Goal: Task Accomplishment & Management: Complete application form

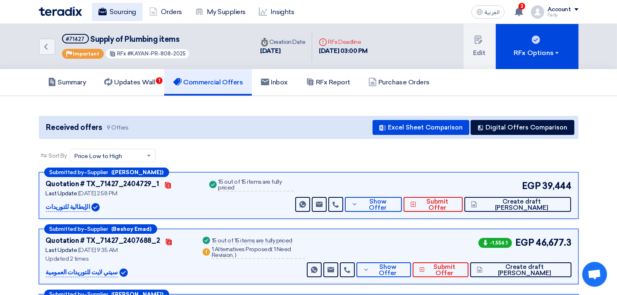
click at [119, 6] on link "Sourcing" at bounding box center [117, 12] width 51 height 18
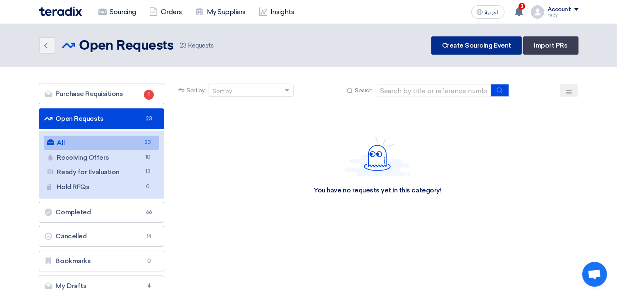
click at [459, 47] on link "Create Sourcing Event" at bounding box center [476, 45] width 91 height 18
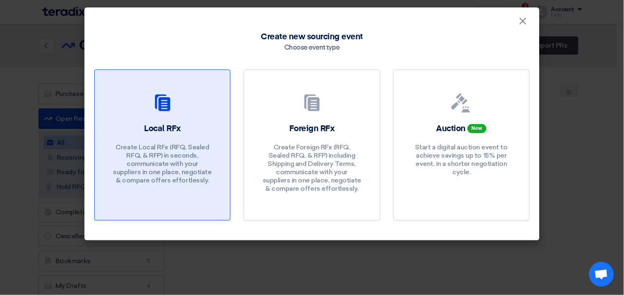
click at [205, 136] on div "Local RFx Create Local RFx (RFQ, Sealed RFQ, & RFP) in seconds, communicate wit…" at bounding box center [162, 156] width 115 height 66
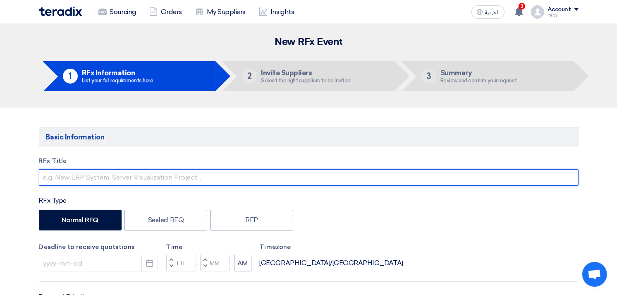
click at [193, 180] on input "text" at bounding box center [309, 177] width 540 height 17
drag, startPoint x: 191, startPoint y: 177, endPoint x: 153, endPoint y: 180, distance: 38.1
click at [153, 180] on input "Supply of Samsung Gala" at bounding box center [309, 177] width 540 height 17
drag, startPoint x: 160, startPoint y: 177, endPoint x: 106, endPoint y: 149, distance: 60.3
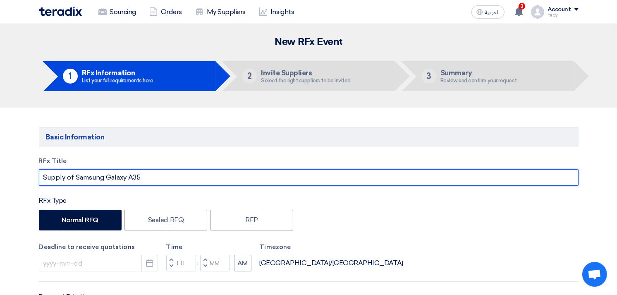
paste input "Dual SIM Awesome Navy 8GB RAM 256GB 5G"
drag, startPoint x: 304, startPoint y: 183, endPoint x: 72, endPoint y: 150, distance: 234.3
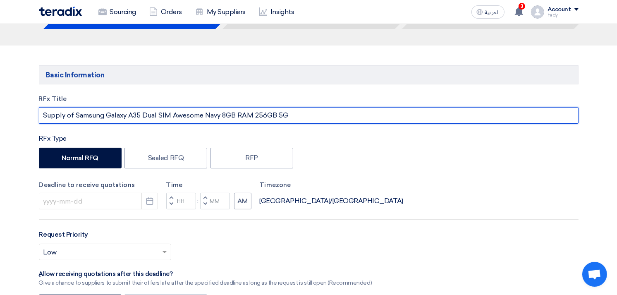
scroll to position [138, 0]
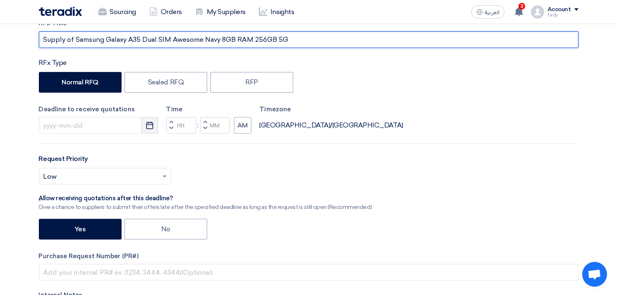
type input "Supply of Samsung Galaxy A35 Dual SIM Awesome Navy 8GB RAM 256GB 5G"
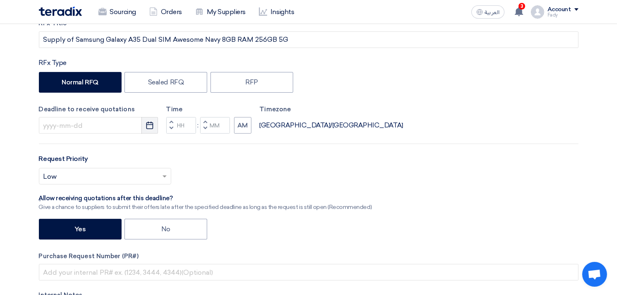
click at [146, 126] on use "button" at bounding box center [149, 125] width 7 height 7
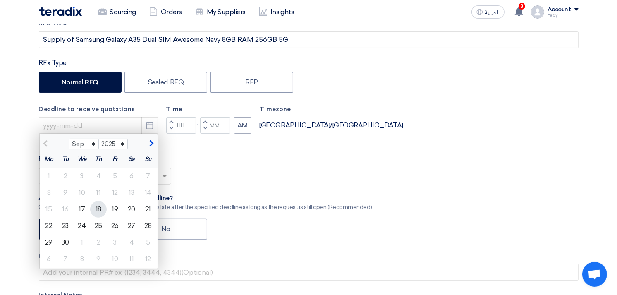
click at [93, 210] on div "18" at bounding box center [98, 209] width 17 height 17
type input "[DATE]"
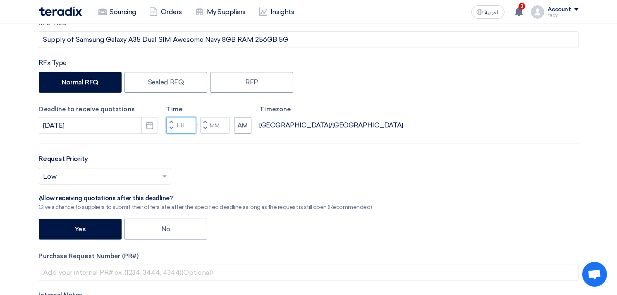
click at [181, 127] on input "Hours" at bounding box center [181, 125] width 30 height 17
type input "04"
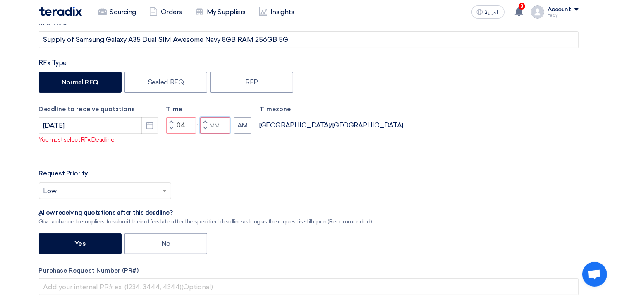
click at [221, 125] on div "Time Increment hours 04 Decrement hours : Increment minutes Decrement minutes AM" at bounding box center [208, 119] width 85 height 29
type input "00"
click at [244, 143] on div "RFx Title Supply of Samsung Galaxy A35 Dual SIM Awesome Navy 8GB RAM 256GB 5G R…" at bounding box center [309, 193] width 552 height 349
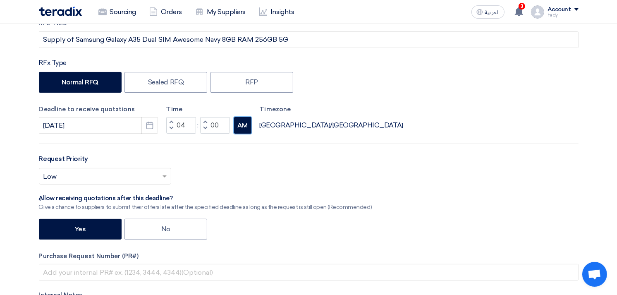
click at [235, 126] on button "AM" at bounding box center [242, 125] width 17 height 17
drag, startPoint x: 103, startPoint y: 156, endPoint x: 112, endPoint y: 167, distance: 14.7
click at [104, 156] on div "Request Priority Select priority... × Low ×" at bounding box center [309, 172] width 540 height 37
click at [124, 185] on div "Select priority... × Low ×" at bounding box center [309, 179] width 540 height 23
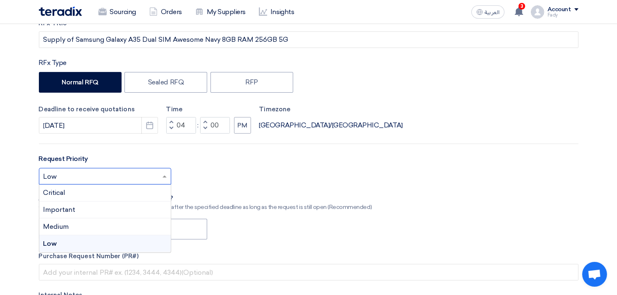
click at [118, 175] on input "text" at bounding box center [100, 177] width 115 height 14
click at [88, 205] on div "Important" at bounding box center [104, 209] width 131 height 17
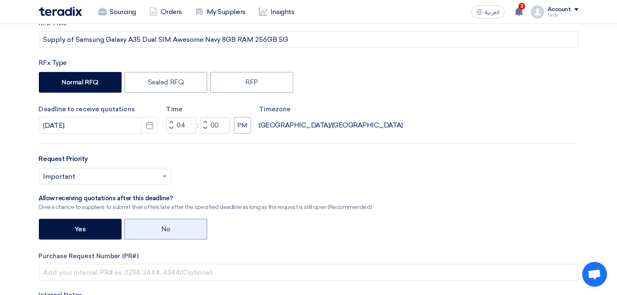
click at [160, 232] on label "No" at bounding box center [165, 229] width 83 height 21
click at [161, 231] on input "No" at bounding box center [163, 228] width 5 height 5
radio input "true"
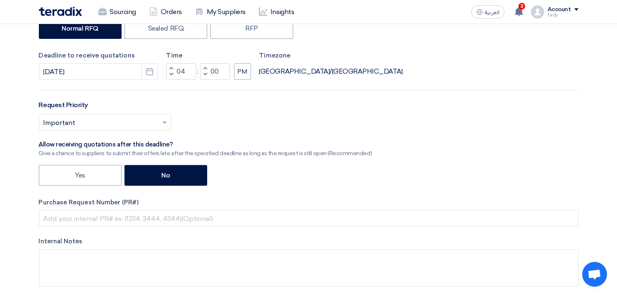
scroll to position [275, 0]
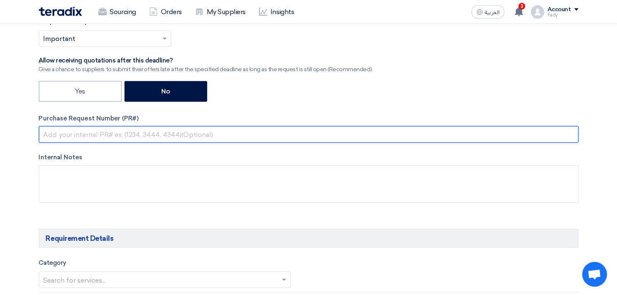
click at [112, 134] on input "text" at bounding box center [309, 134] width 540 height 17
paste input "KAYAN-PR-822-2025"
type input "KAYAN-PR-822-2025"
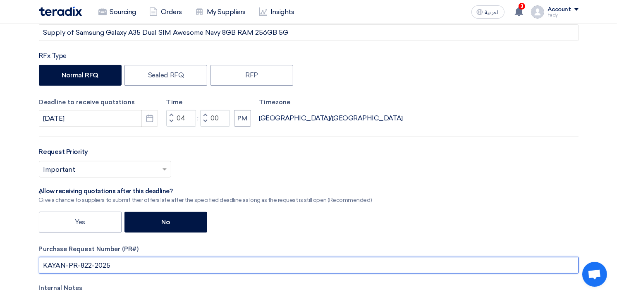
scroll to position [0, 0]
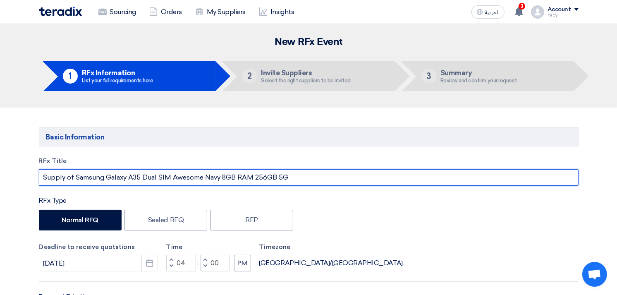
drag, startPoint x: 74, startPoint y: 178, endPoint x: 351, endPoint y: 195, distance: 276.7
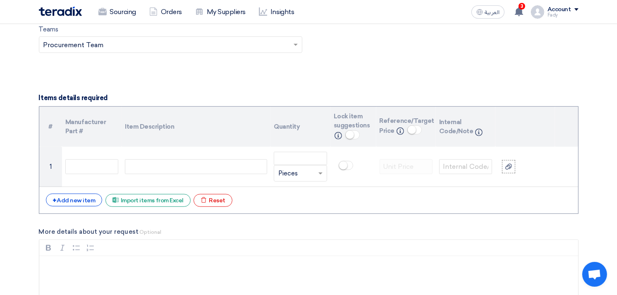
scroll to position [551, 0]
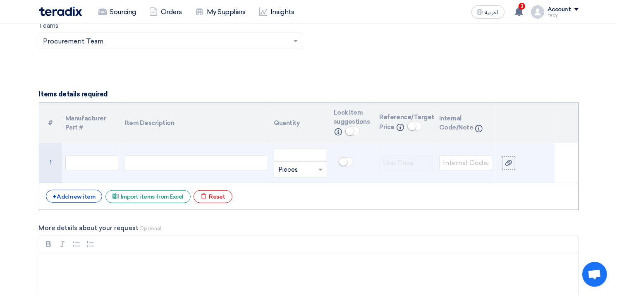
click at [171, 160] on div at bounding box center [196, 162] width 142 height 15
paste div
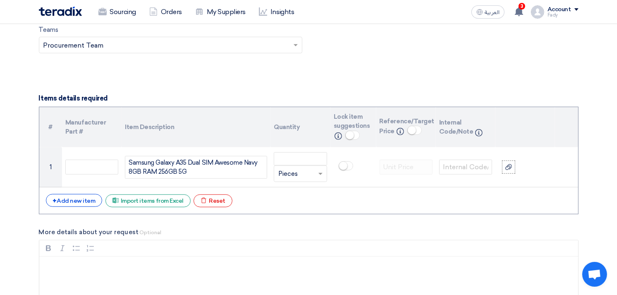
click at [353, 133] on small at bounding box center [350, 135] width 8 height 8
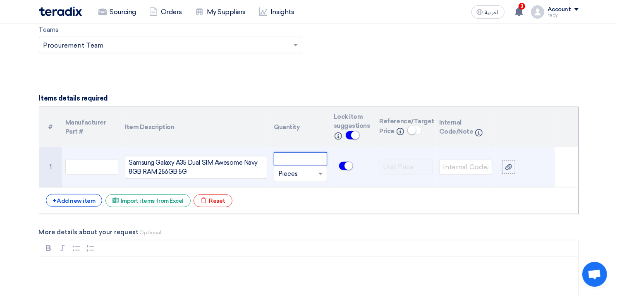
click at [294, 159] on input "number" at bounding box center [300, 158] width 53 height 13
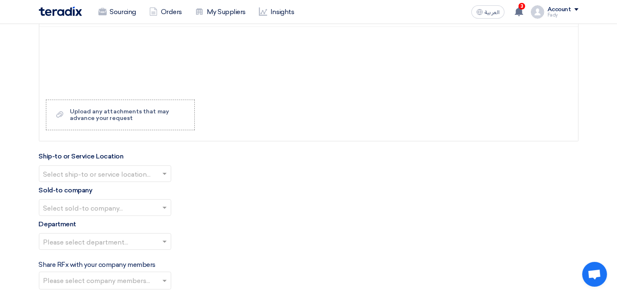
scroll to position [823, 0]
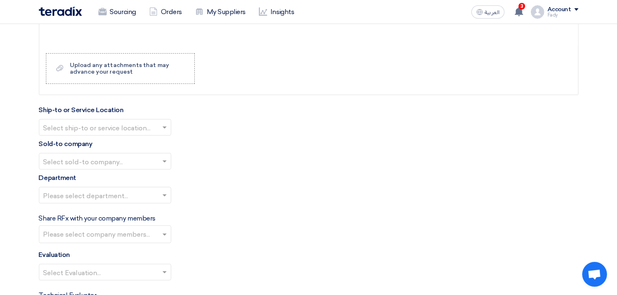
type input "1"
click at [89, 117] on div "Ship-to or Service Location Select ship-to or service location..." at bounding box center [309, 120] width 540 height 31
click at [100, 129] on input "text" at bounding box center [100, 129] width 115 height 14
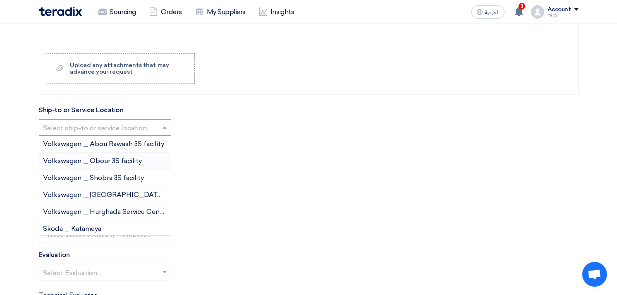
click at [106, 165] on div "Volkswagen _ Obour 3S facility" at bounding box center [104, 161] width 131 height 17
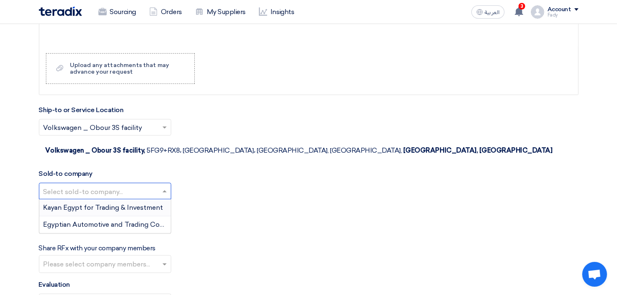
click at [94, 185] on input "text" at bounding box center [100, 192] width 115 height 14
click at [97, 220] on span "Egyptian Automotive and Trading Company" at bounding box center [112, 224] width 138 height 8
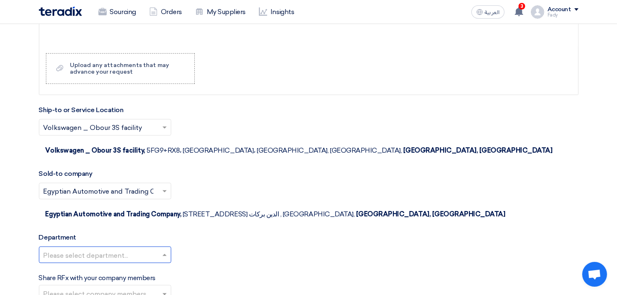
click at [100, 249] on input "text" at bounding box center [100, 256] width 115 height 14
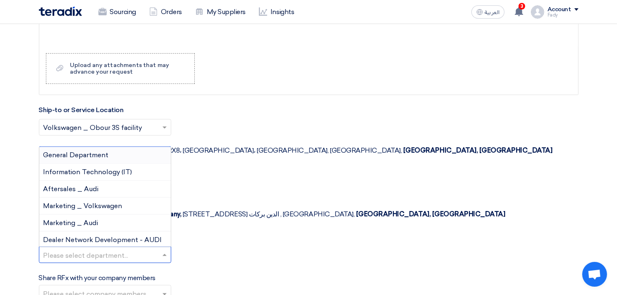
click at [83, 147] on div "General Department" at bounding box center [104, 155] width 131 height 17
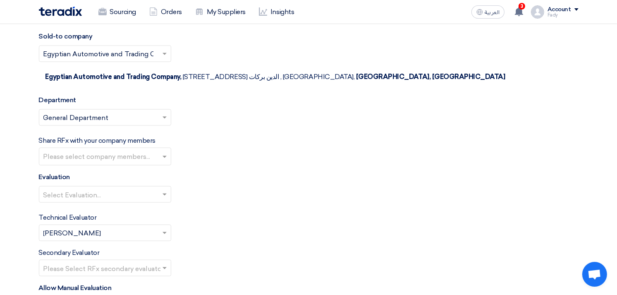
scroll to position [1006, 0]
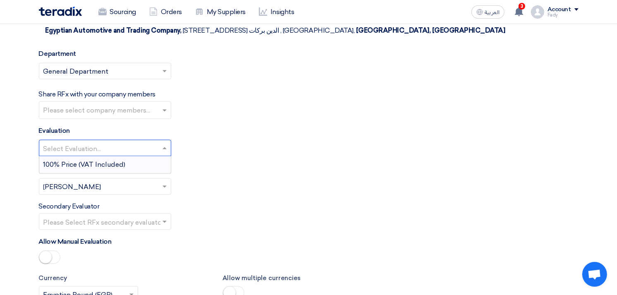
click at [84, 142] on input "text" at bounding box center [100, 149] width 115 height 14
click at [95, 156] on div "100% Price (VAT Included)" at bounding box center [104, 164] width 131 height 17
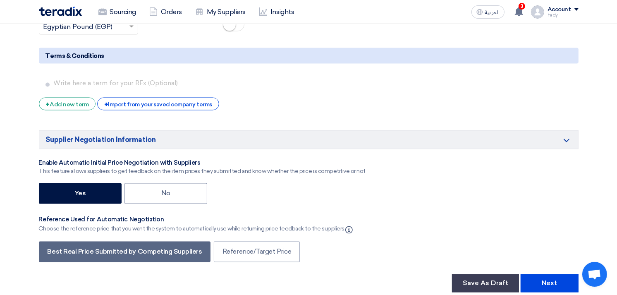
scroll to position [1282, 0]
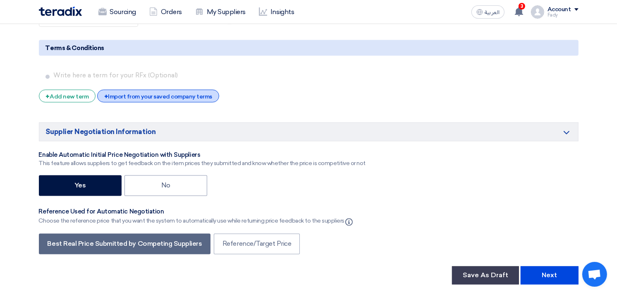
click at [138, 90] on div "+ Import from your saved company terms" at bounding box center [158, 96] width 122 height 13
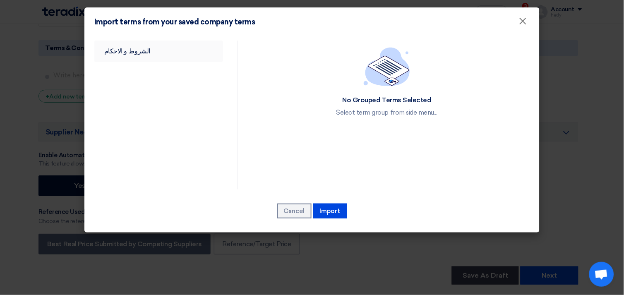
click at [127, 44] on link "الشروط و الاحكام" at bounding box center [158, 52] width 129 height 22
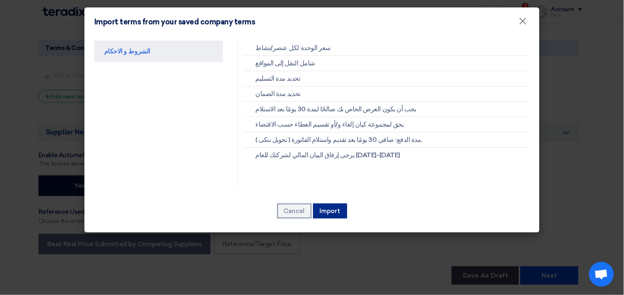
click at [335, 207] on button "Import" at bounding box center [330, 210] width 34 height 15
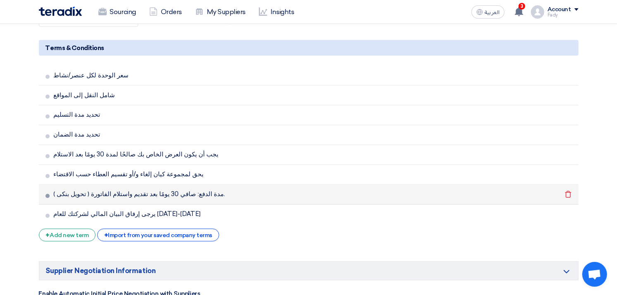
scroll to position [1512, 0]
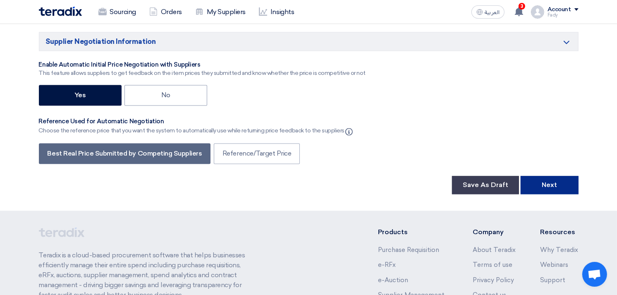
click at [561, 176] on button "Next" at bounding box center [550, 185] width 58 height 18
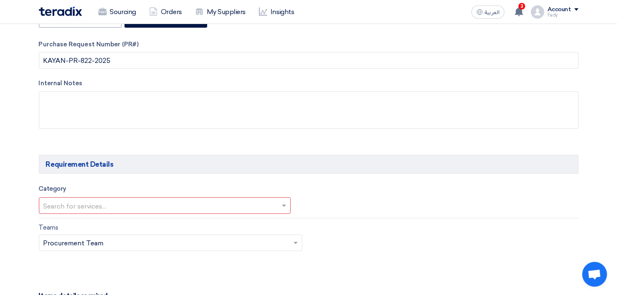
scroll to position [354, 0]
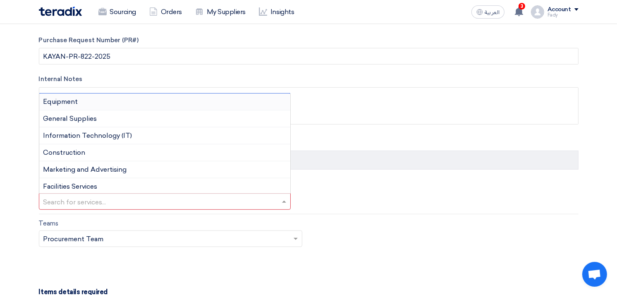
click at [206, 200] on input "text" at bounding box center [160, 203] width 235 height 14
click at [69, 116] on span "General Supplies" at bounding box center [70, 119] width 54 height 8
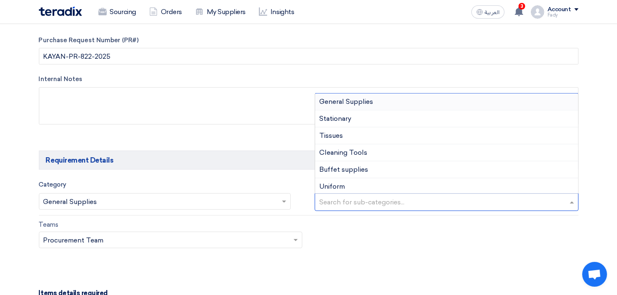
click at [393, 201] on input "text" at bounding box center [447, 203] width 257 height 14
click at [351, 104] on span "General Supplies" at bounding box center [346, 102] width 54 height 8
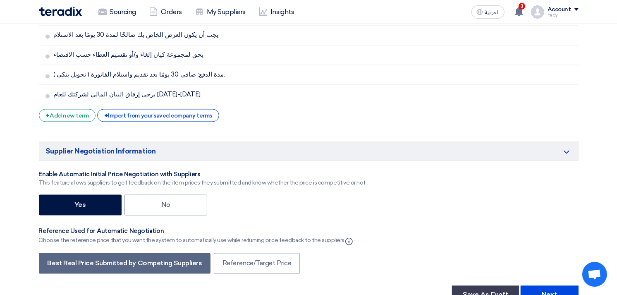
scroll to position [1502, 0]
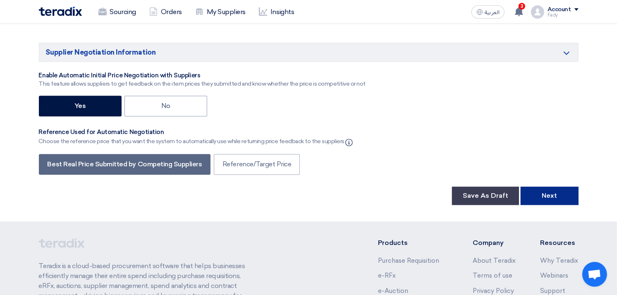
click at [545, 186] on button "Next" at bounding box center [550, 195] width 58 height 18
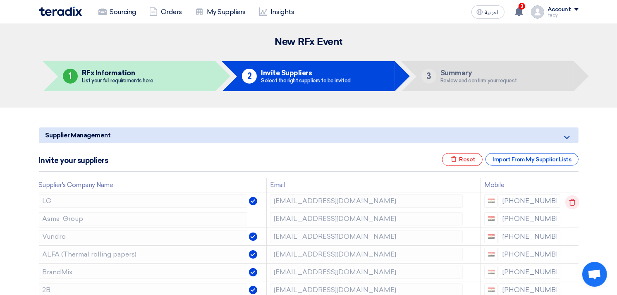
click at [571, 201] on icon at bounding box center [572, 202] width 14 height 14
click at [0, 0] on icon at bounding box center [0, 0] width 0 height 0
click at [573, 237] on icon at bounding box center [572, 238] width 14 height 14
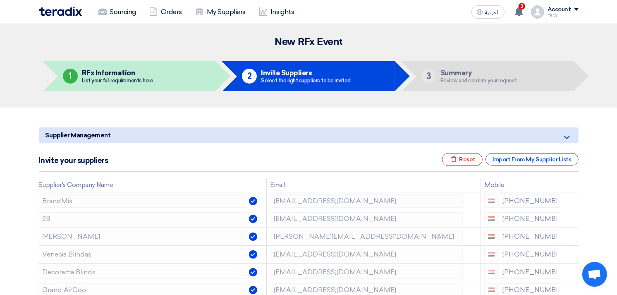
click at [0, 0] on icon at bounding box center [0, 0] width 0 height 0
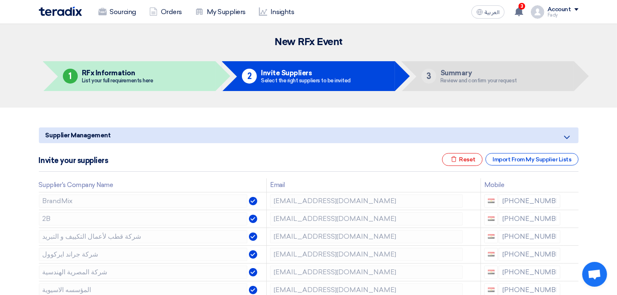
click at [0, 0] on icon at bounding box center [0, 0] width 0 height 0
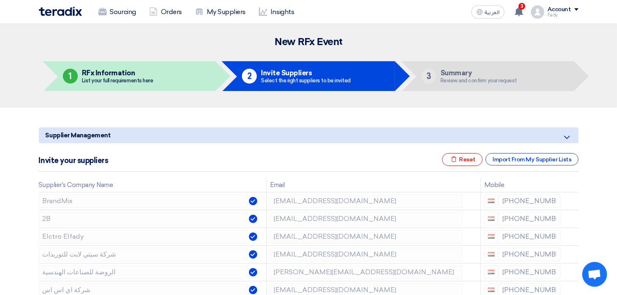
click at [0, 0] on icon at bounding box center [0, 0] width 0 height 0
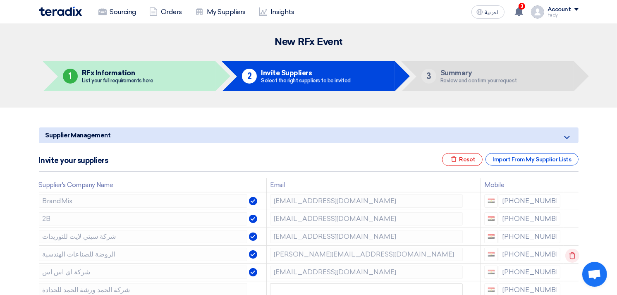
click at [565, 251] on icon at bounding box center [572, 255] width 14 height 14
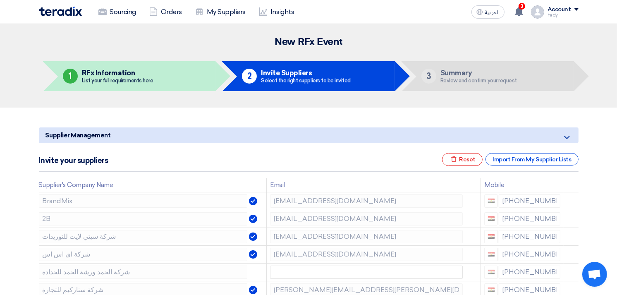
click at [0, 0] on icon at bounding box center [0, 0] width 0 height 0
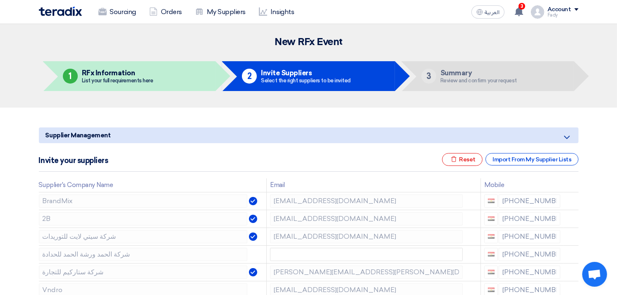
click at [0, 0] on icon at bounding box center [0, 0] width 0 height 0
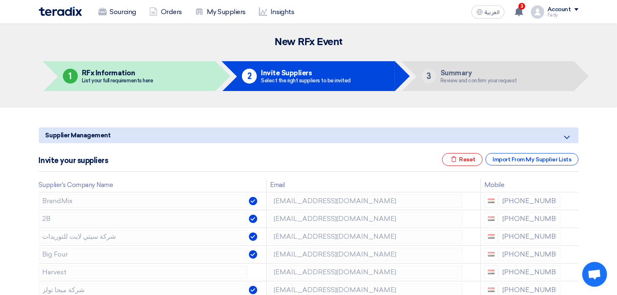
click at [0, 0] on icon at bounding box center [0, 0] width 0 height 0
click at [571, 271] on icon at bounding box center [572, 273] width 14 height 14
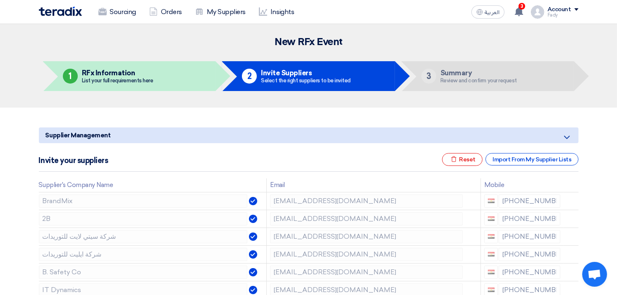
click at [0, 0] on icon at bounding box center [0, 0] width 0 height 0
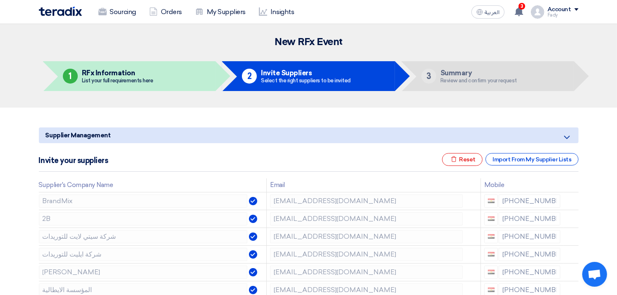
click at [0, 0] on icon at bounding box center [0, 0] width 0 height 0
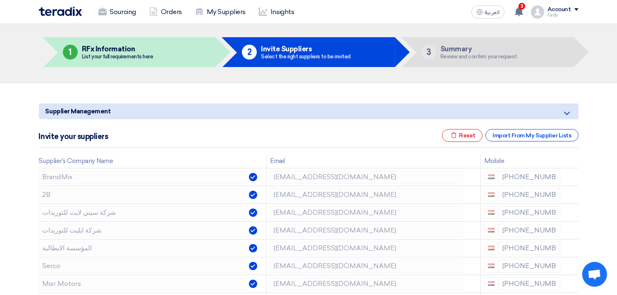
scroll to position [46, 0]
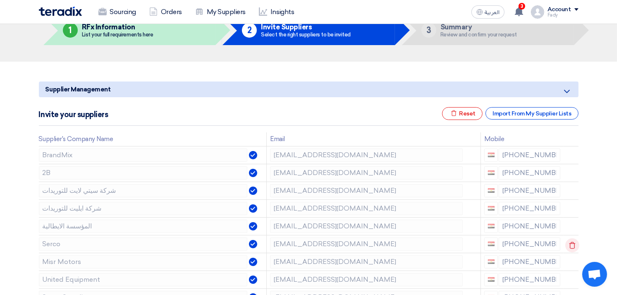
click at [573, 243] on icon at bounding box center [572, 245] width 14 height 14
click at [0, 0] on icon at bounding box center [0, 0] width 0 height 0
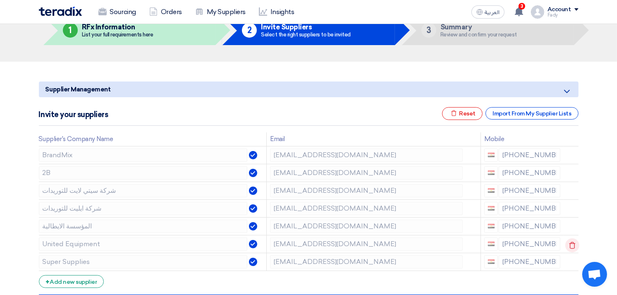
click at [573, 240] on icon at bounding box center [572, 245] width 14 height 14
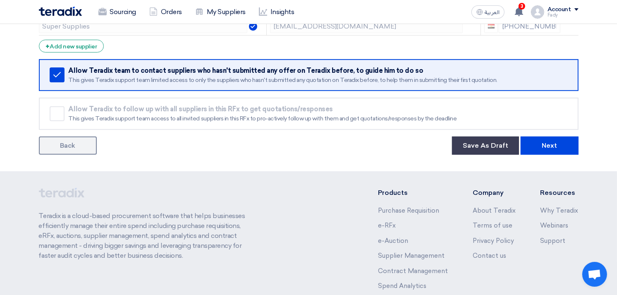
scroll to position [324, 0]
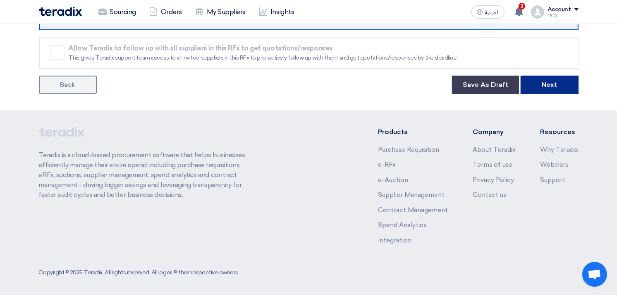
click at [540, 77] on button "Next" at bounding box center [550, 85] width 58 height 18
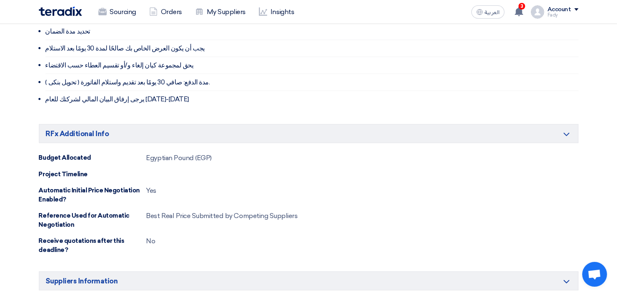
scroll to position [689, 0]
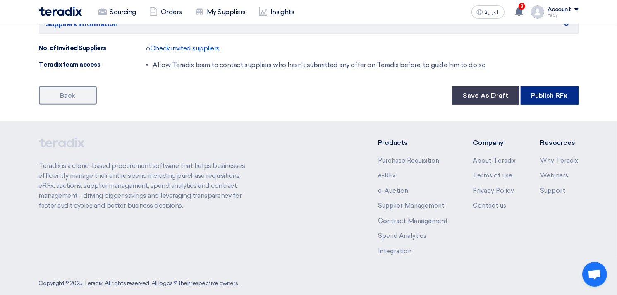
click at [548, 100] on button "Publish RFx" at bounding box center [550, 95] width 58 height 18
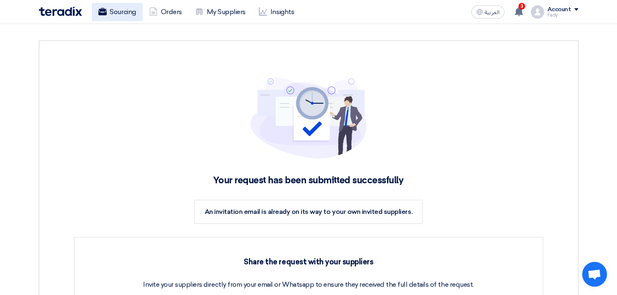
click at [121, 15] on link "Sourcing" at bounding box center [117, 12] width 51 height 18
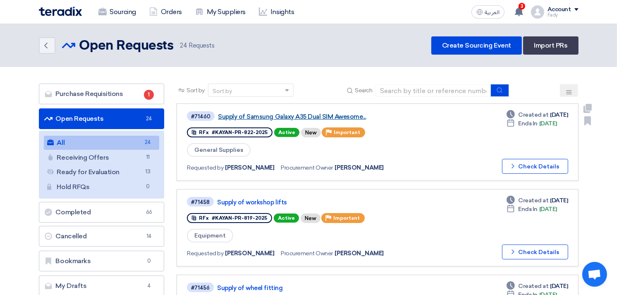
click at [306, 116] on link "Supply of Samsung Galaxy A35 Dual SIM Awesome..." at bounding box center [321, 116] width 207 height 7
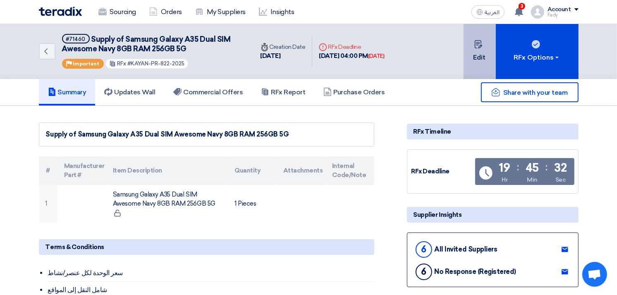
click at [475, 52] on button "Edit" at bounding box center [479, 51] width 32 height 55
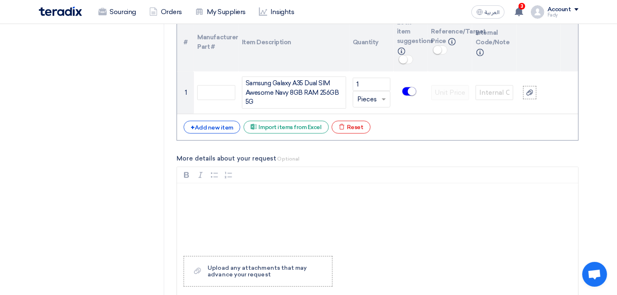
scroll to position [564, 0]
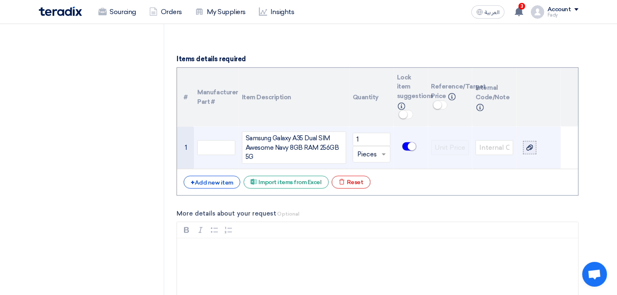
click at [530, 146] on icon at bounding box center [529, 147] width 7 height 7
click at [0, 0] on input "file" at bounding box center [0, 0] width 0 height 0
click at [282, 147] on div "Samsung Galaxy A35 Dual SIM Awesome Navy 8GB RAM 256GB 5G" at bounding box center [294, 147] width 104 height 32
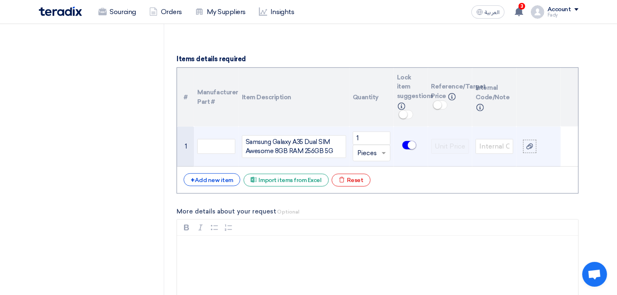
scroll to position [567, 0]
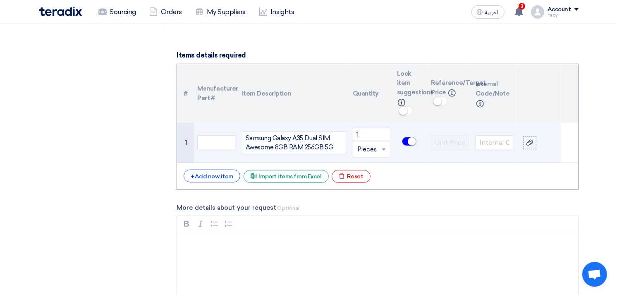
click at [263, 150] on div "Samsung Galaxy A35 Dual SIM Awesome 8GB RAM 256GB 5G" at bounding box center [294, 142] width 104 height 23
click at [528, 141] on icon at bounding box center [529, 142] width 7 height 7
click at [0, 0] on input "file" at bounding box center [0, 0] width 0 height 0
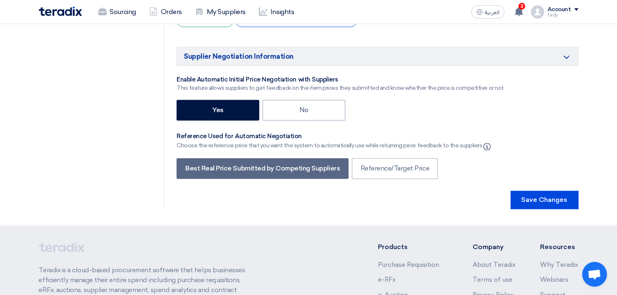
scroll to position [1609, 0]
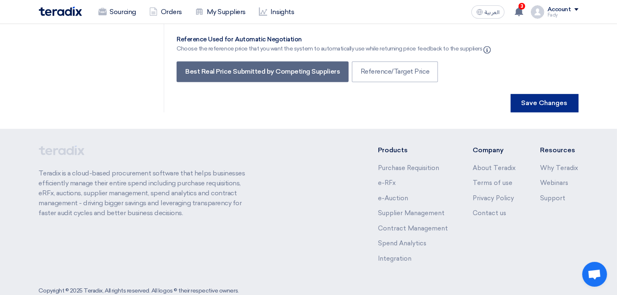
click at [533, 94] on button "Save Changes" at bounding box center [545, 103] width 68 height 18
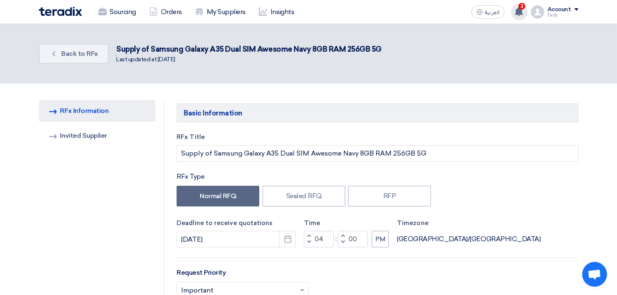
click at [526, 14] on div "3 You have a new offer for 'توريد حزاء سيفتى - مقاوم للزيت - مقاوم للصدمات - ال…" at bounding box center [519, 12] width 17 height 17
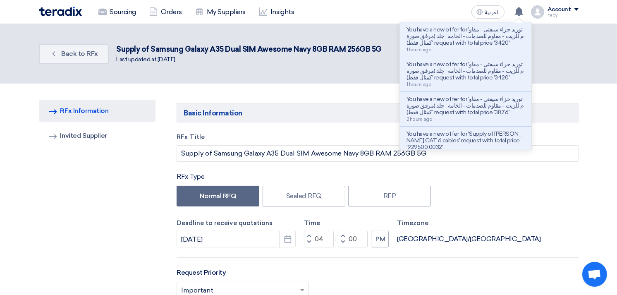
click at [487, 44] on p "You have a new offer for 'توريد حزاء سيفتى - مقاوم للزيت - مقاوم للصدمات - الخا…" at bounding box center [465, 36] width 118 height 20
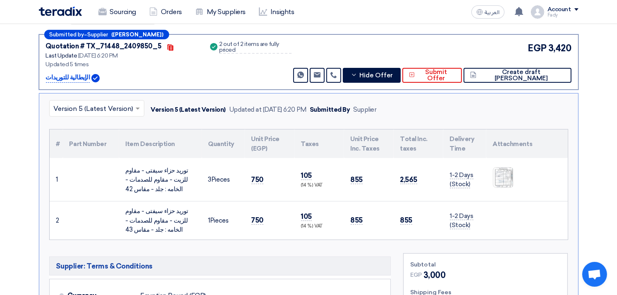
scroll to position [180, 0]
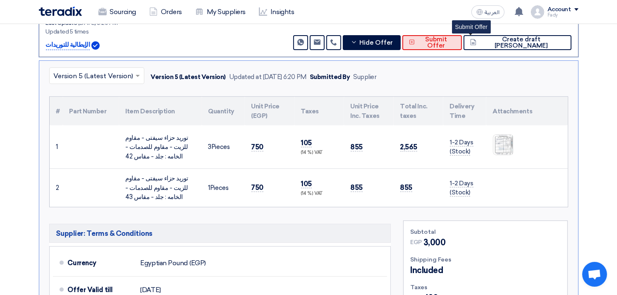
click at [455, 40] on span "Submit Offer" at bounding box center [436, 42] width 38 height 12
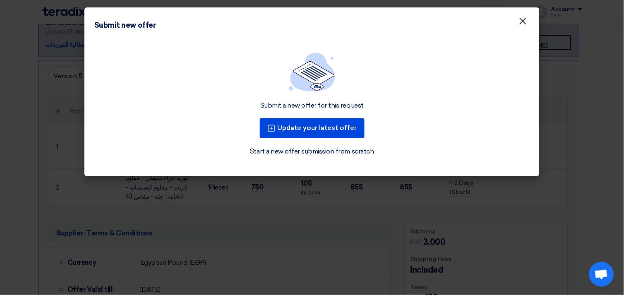
click at [518, 25] on span "×" at bounding box center [522, 23] width 8 height 17
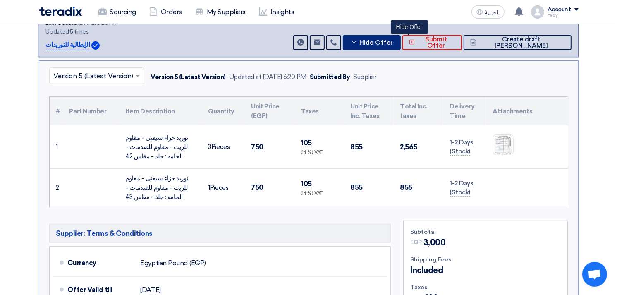
click at [393, 40] on span "Hide Offer" at bounding box center [375, 43] width 33 height 6
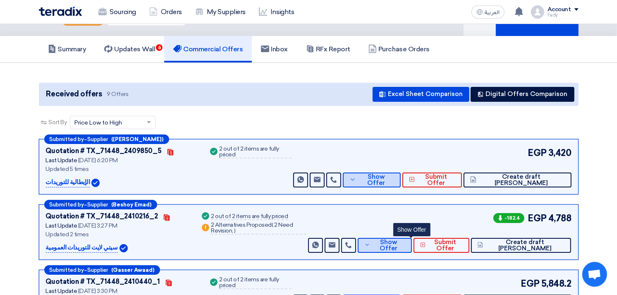
scroll to position [43, 0]
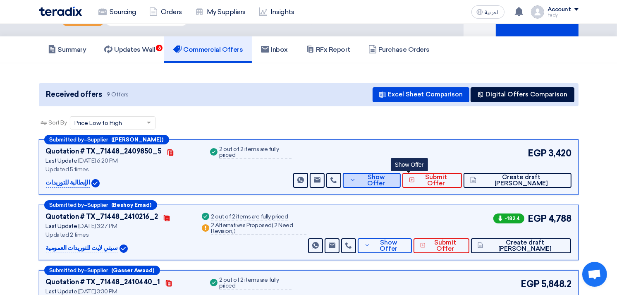
click at [394, 175] on span "Show Offer" at bounding box center [376, 180] width 36 height 12
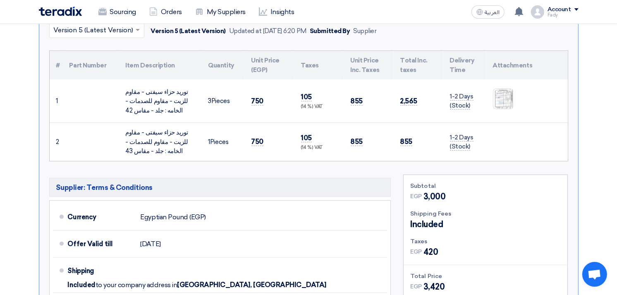
scroll to position [410, 0]
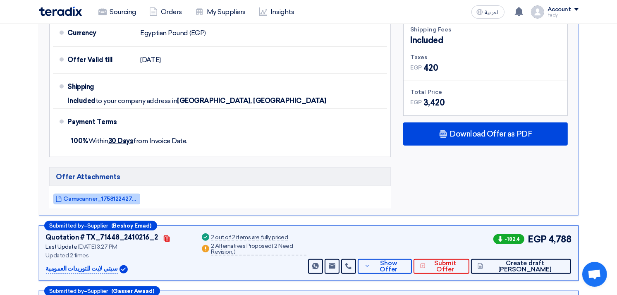
click at [108, 196] on span "Camscanner_1758122427759.jpg" at bounding box center [101, 199] width 74 height 6
click at [586, 84] on section "Received offers 9 Offers Excel Sheet Comparison Digital Offers Comparison Sort …" at bounding box center [308, 169] width 617 height 947
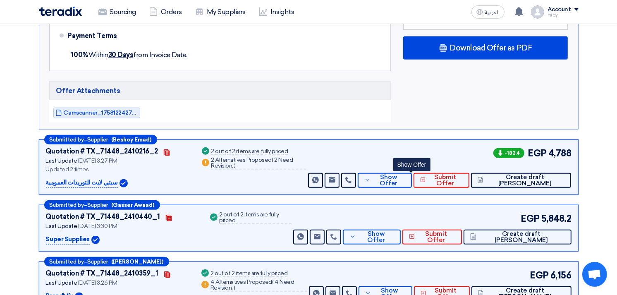
scroll to position [502, 0]
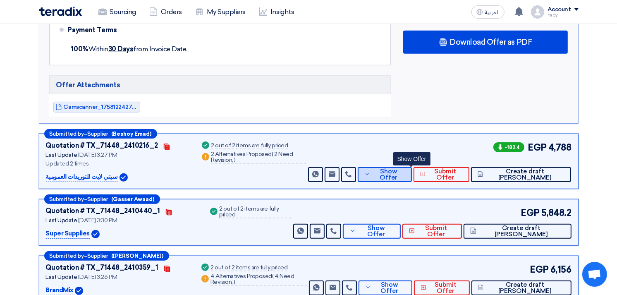
click at [412, 178] on button "Show Offer" at bounding box center [385, 174] width 54 height 15
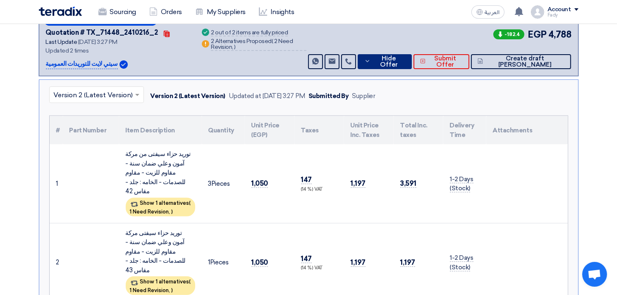
scroll to position [226, 0]
click at [405, 61] on span "Hide Offer" at bounding box center [389, 62] width 32 height 12
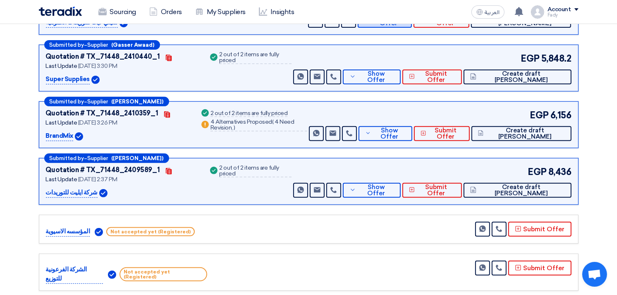
scroll to position [272, 0]
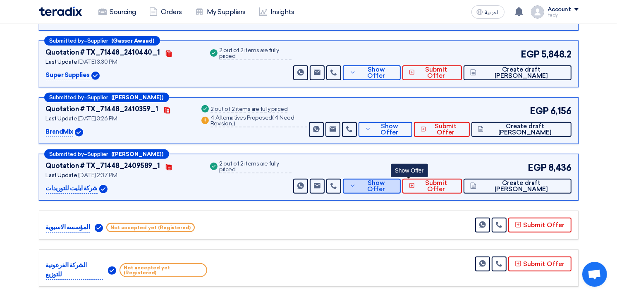
click at [394, 186] on span "Show Offer" at bounding box center [376, 186] width 36 height 12
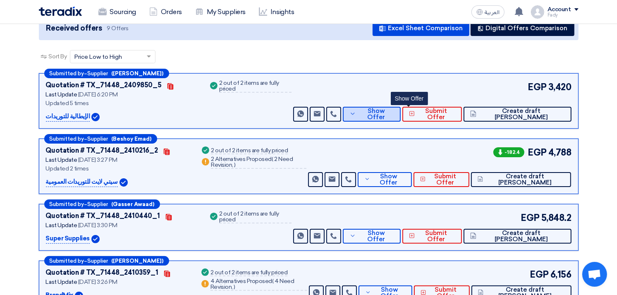
scroll to position [134, 0]
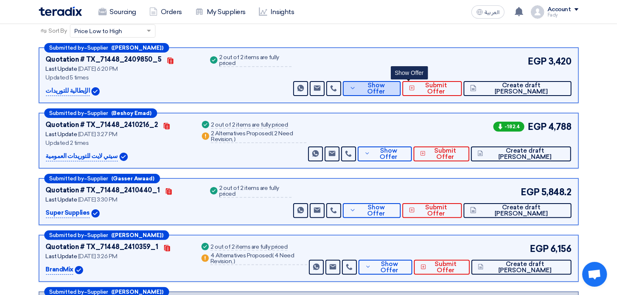
click at [394, 87] on span "Show Offer" at bounding box center [376, 88] width 36 height 12
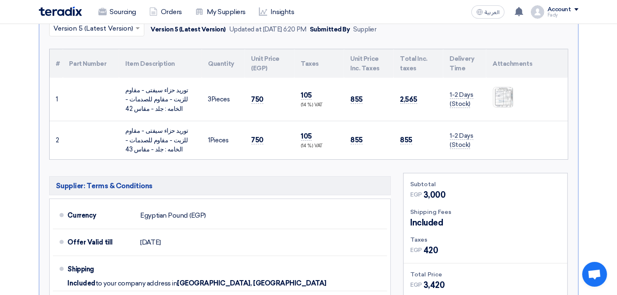
scroll to position [226, 0]
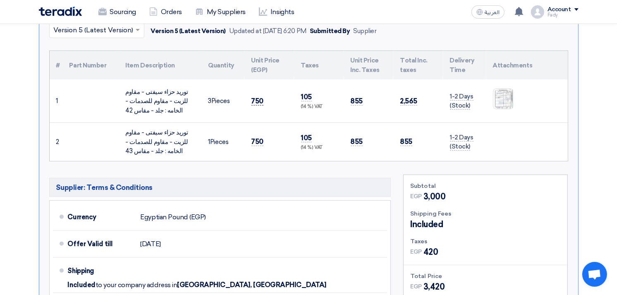
drag, startPoint x: 265, startPoint y: 97, endPoint x: 253, endPoint y: 97, distance: 12.0
click at [253, 97] on td "750" at bounding box center [270, 100] width 50 height 43
click at [265, 96] on td "750" at bounding box center [270, 100] width 50 height 43
click at [255, 97] on span "750" at bounding box center [257, 101] width 12 height 9
click at [250, 98] on td "750" at bounding box center [270, 100] width 50 height 43
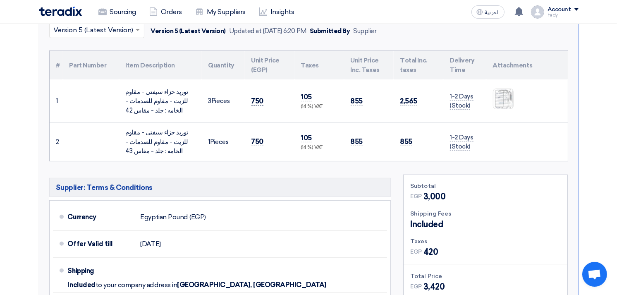
drag, startPoint x: 252, startPoint y: 98, endPoint x: 262, endPoint y: 100, distance: 9.7
click at [262, 100] on span "750" at bounding box center [257, 101] width 12 height 9
click at [273, 96] on td "750" at bounding box center [270, 100] width 50 height 43
click at [159, 101] on div "توريد حزاء سيفتى - مقاوم للزيت - مقاوم للصدمات - الخامه : جلد - مقاس 42" at bounding box center [160, 101] width 69 height 28
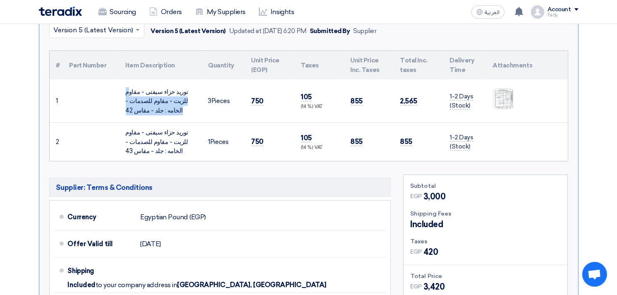
click at [159, 101] on div "توريد حزاء سيفتى - مقاوم للزيت - مقاوم للصدمات - الخامه : جلد - مقاس 42" at bounding box center [160, 101] width 69 height 28
copy tr "توريد حزاء سيفتى - مقاوم للزيت - مقاوم للصدمات - الخامه : جلد - مقاس 42"
click at [149, 136] on div "توريد حزاء سيفتى - مقاوم للزيت - مقاوم للصدمات - الخامه : جلد - مقاس 43" at bounding box center [160, 142] width 69 height 28
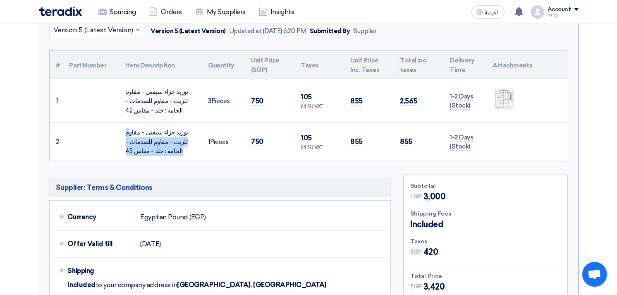
click at [149, 136] on div "توريد حزاء سيفتى - مقاوم للزيت - مقاوم للصدمات - الخامه : جلد - مقاس 43" at bounding box center [160, 142] width 69 height 28
copy tr "توريد حزاء سيفتى - مقاوم للزيت - مقاوم للصدمات - الخامه : جلد - مقاس 43"
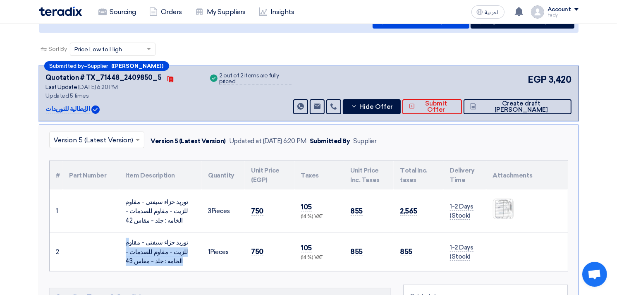
scroll to position [88, 0]
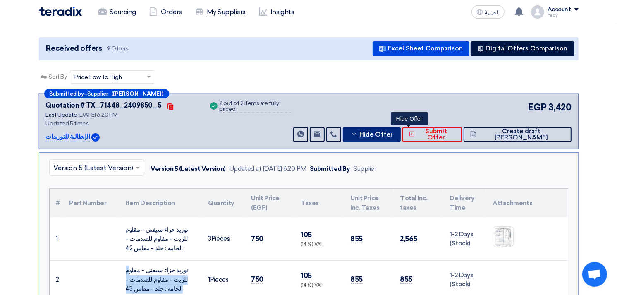
click at [393, 136] on span "Hide Offer" at bounding box center [375, 134] width 33 height 6
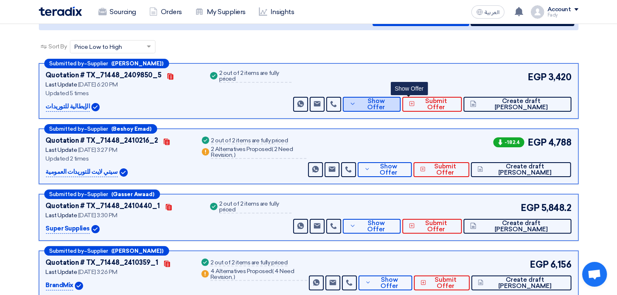
scroll to position [180, 0]
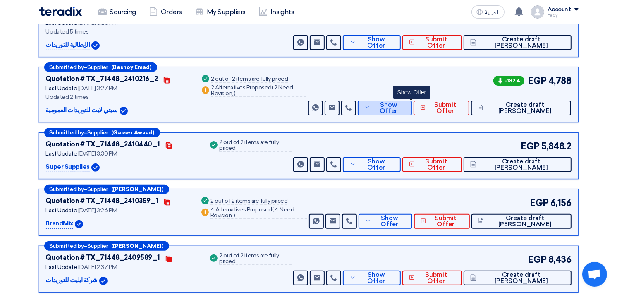
click at [405, 106] on span "Show Offer" at bounding box center [388, 108] width 33 height 12
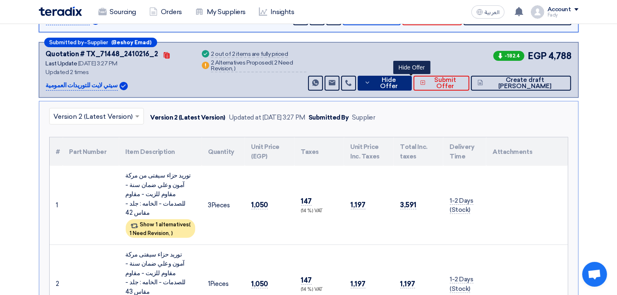
scroll to position [226, 0]
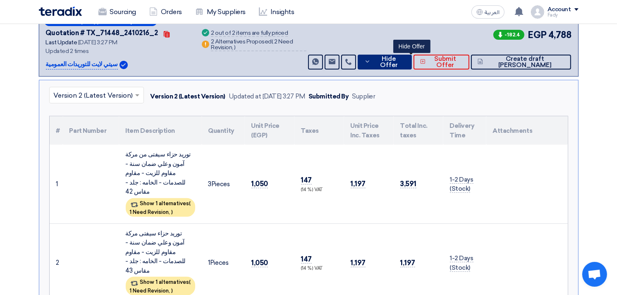
click at [405, 57] on span "Hide Offer" at bounding box center [389, 62] width 32 height 12
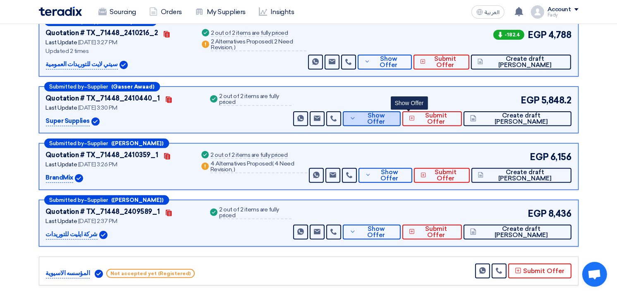
click at [394, 117] on span "Show Offer" at bounding box center [376, 118] width 36 height 12
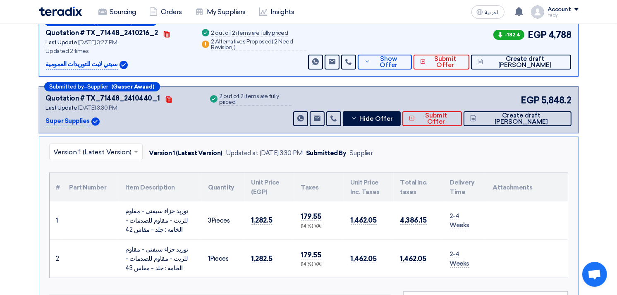
click at [412, 108] on div "EGP 5,848.2 Send Message Send Message" at bounding box center [431, 109] width 280 height 33
click at [393, 116] on span "Hide Offer" at bounding box center [375, 119] width 33 height 6
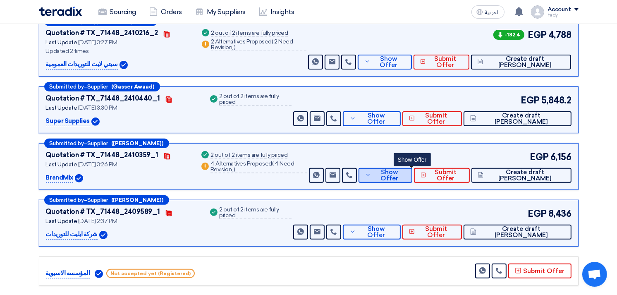
click at [406, 174] on span "Show Offer" at bounding box center [389, 175] width 33 height 12
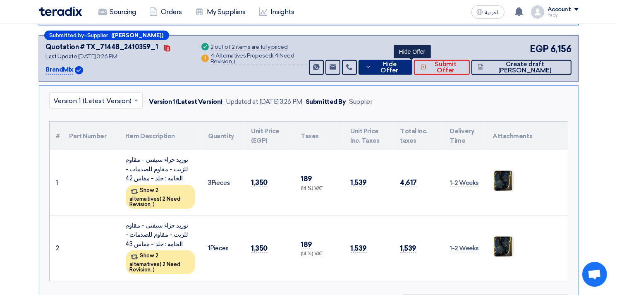
scroll to position [318, 0]
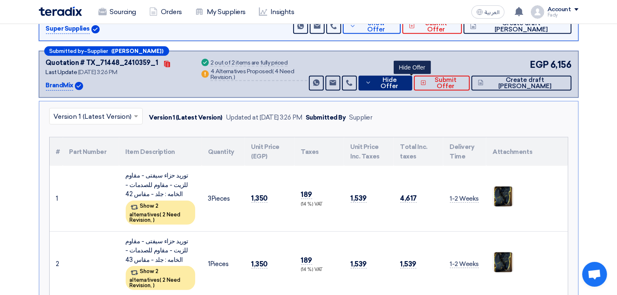
click at [406, 79] on span "Hide Offer" at bounding box center [389, 83] width 32 height 12
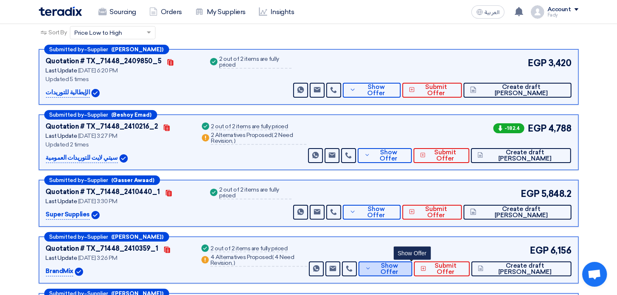
scroll to position [138, 0]
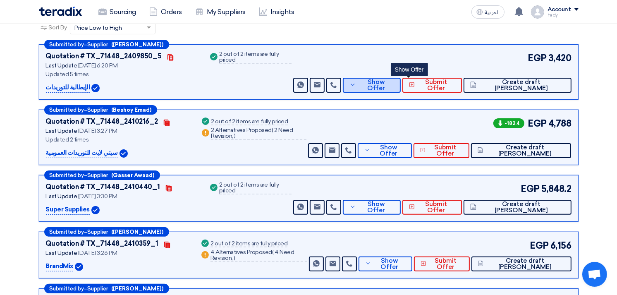
click at [356, 83] on icon at bounding box center [352, 84] width 7 height 7
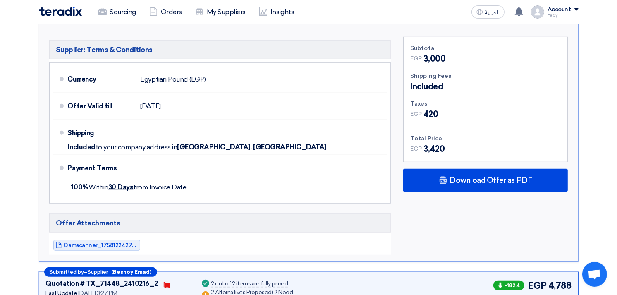
scroll to position [367, 0]
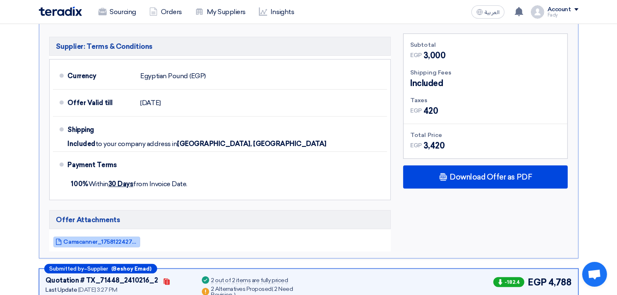
click at [100, 241] on span "Camscanner_1758122427759.jpg" at bounding box center [101, 242] width 74 height 6
